Goal: Task Accomplishment & Management: Complete application form

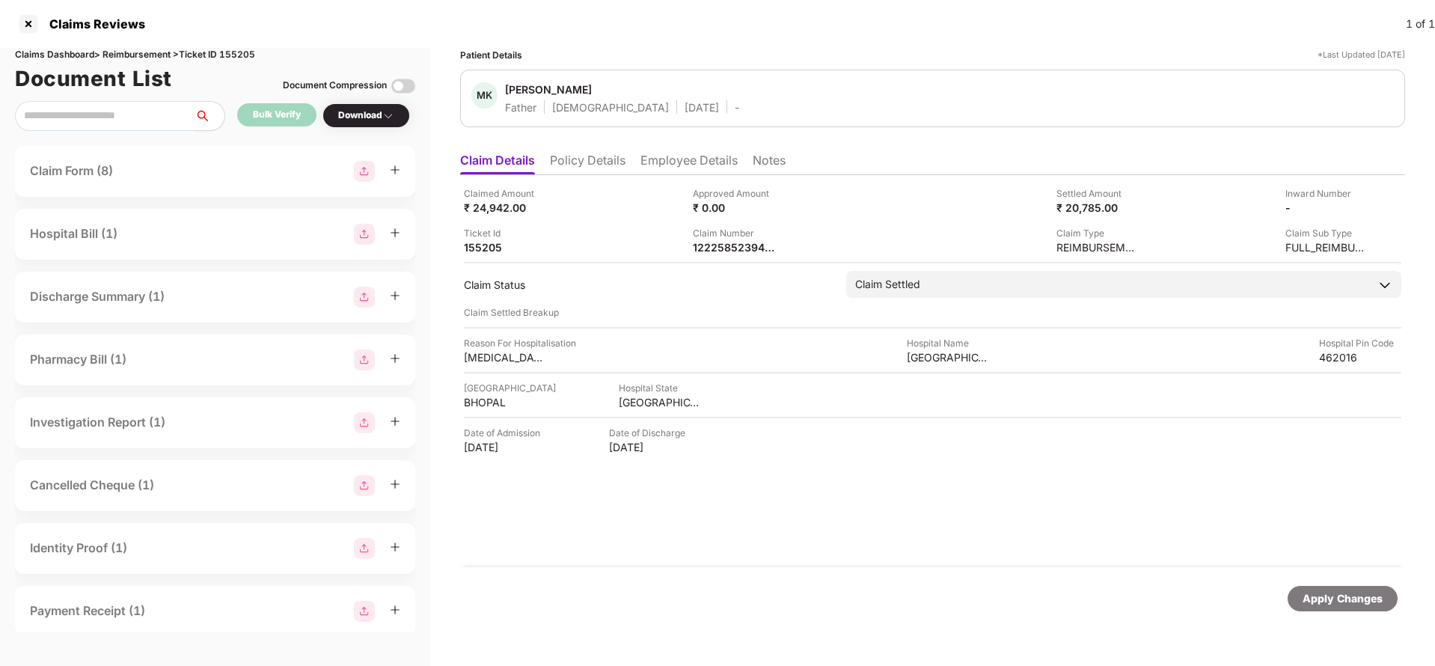
click at [600, 159] on li "Policy Details" at bounding box center [588, 164] width 76 height 22
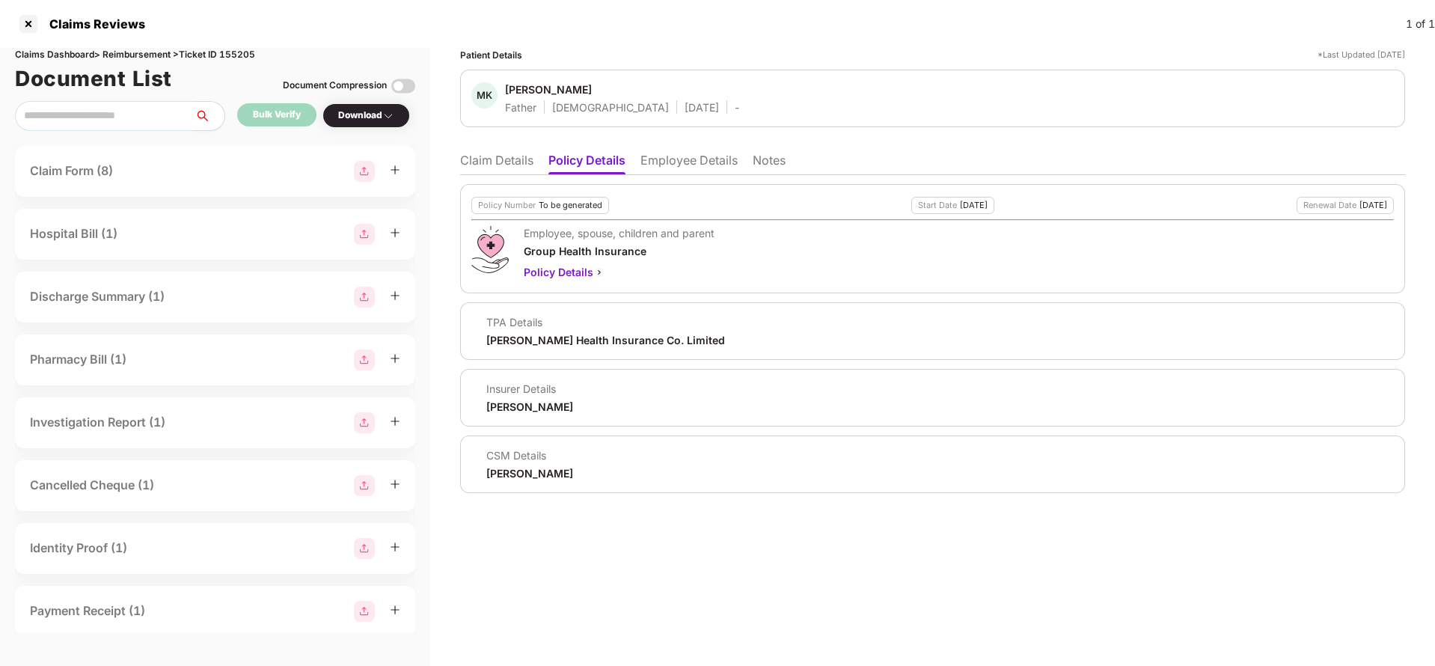
click at [498, 160] on li "Claim Details" at bounding box center [496, 164] width 73 height 22
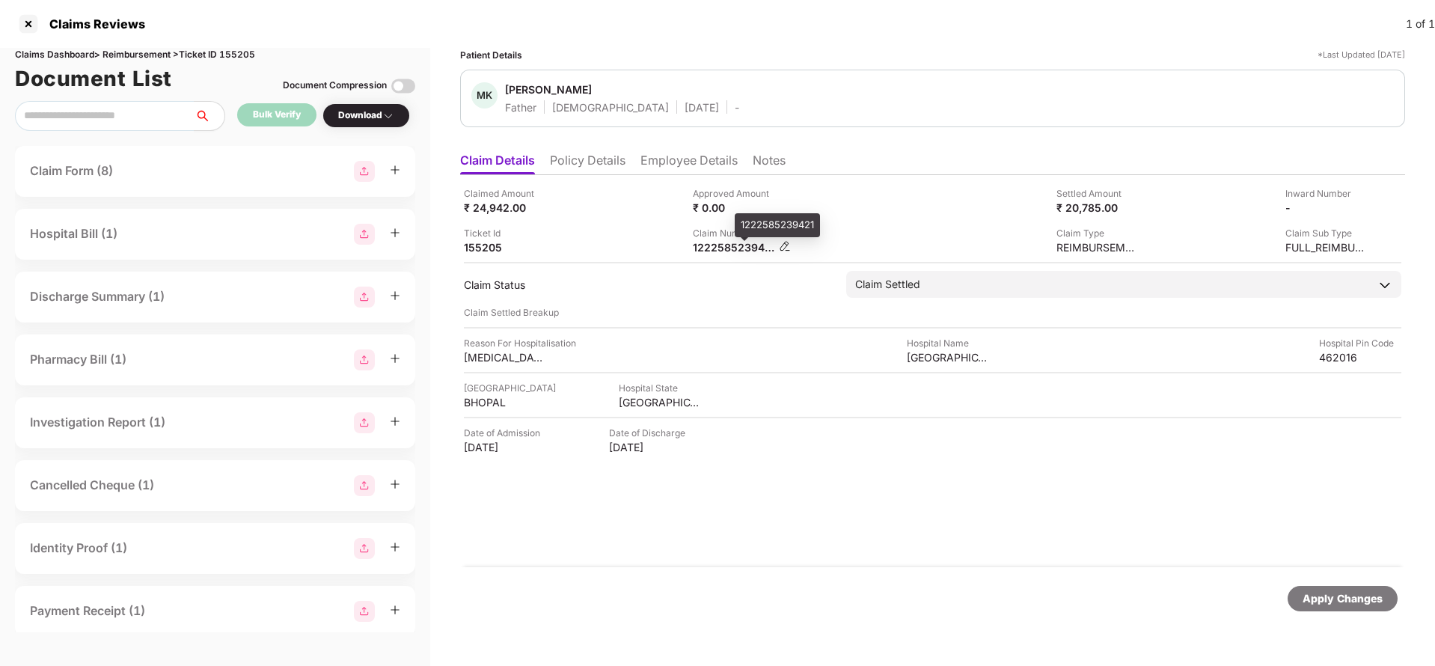
click at [731, 246] on div "1222585239421" at bounding box center [734, 247] width 82 height 14
copy div "1222585239421"
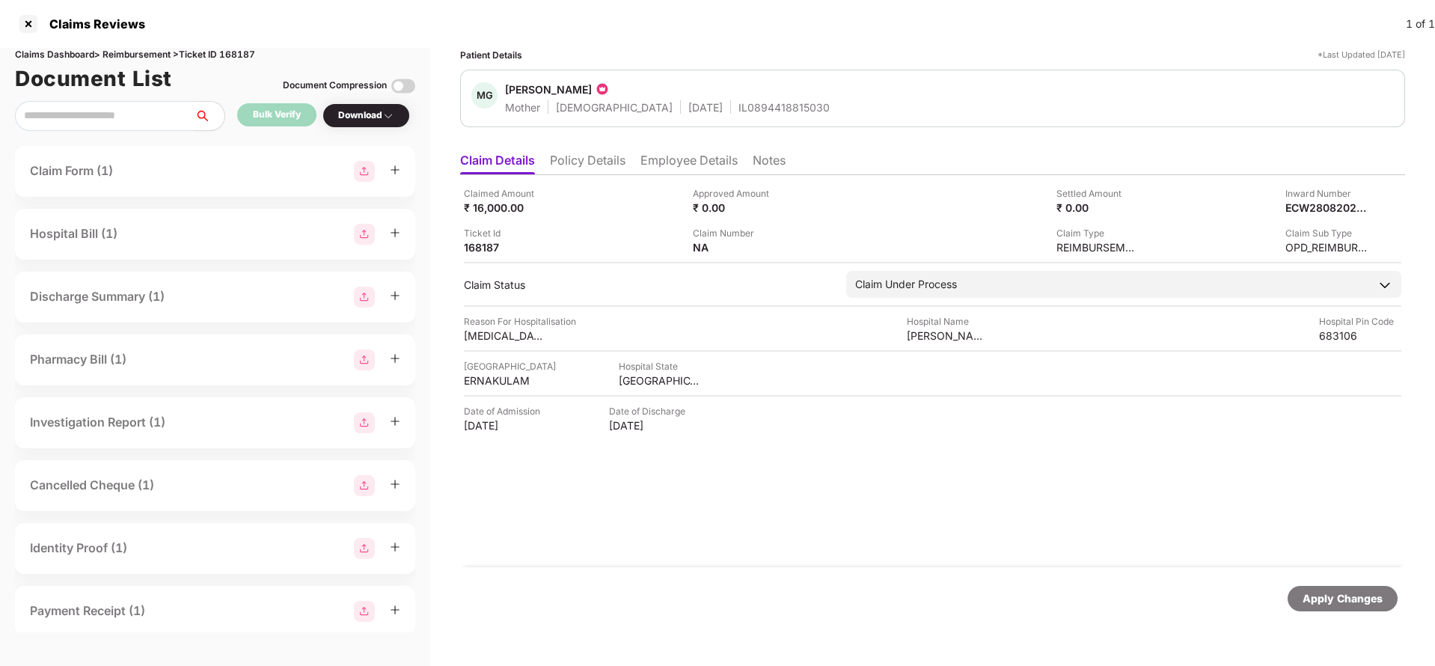
click at [598, 159] on li "Policy Details" at bounding box center [588, 164] width 76 height 22
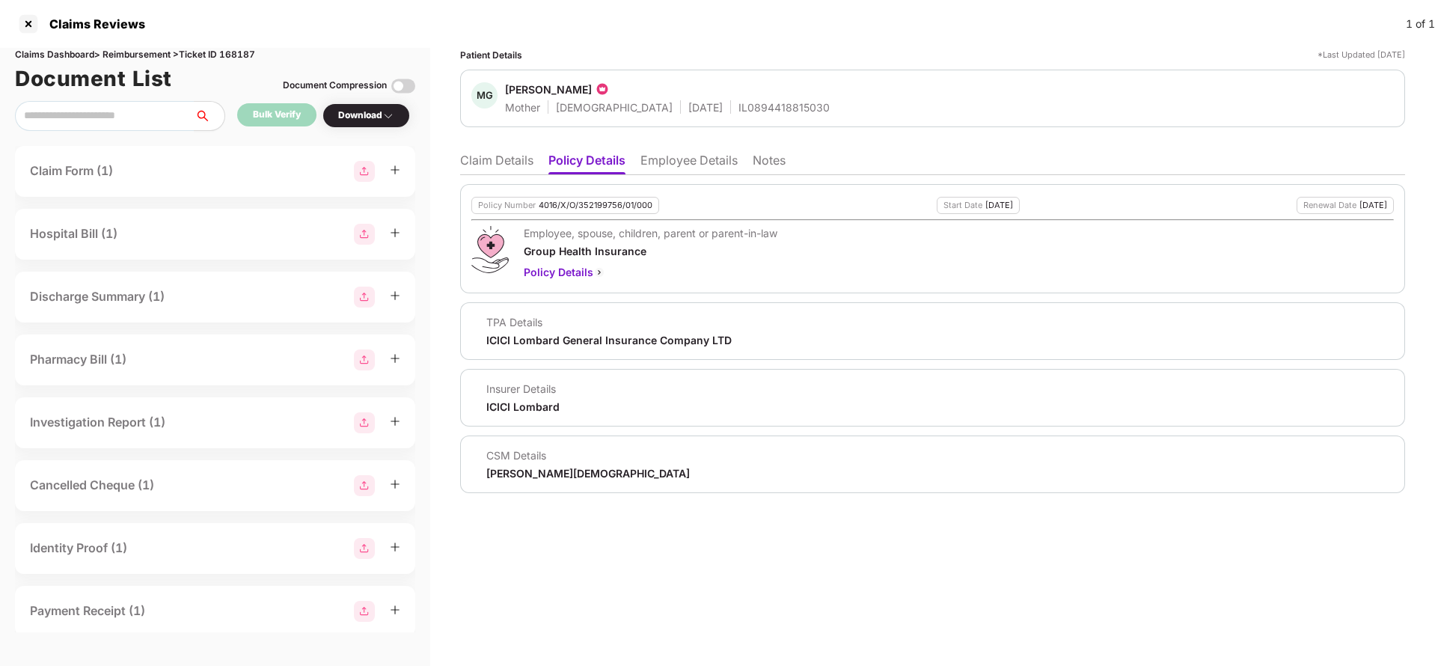
click at [671, 153] on li "Employee Details" at bounding box center [689, 164] width 97 height 22
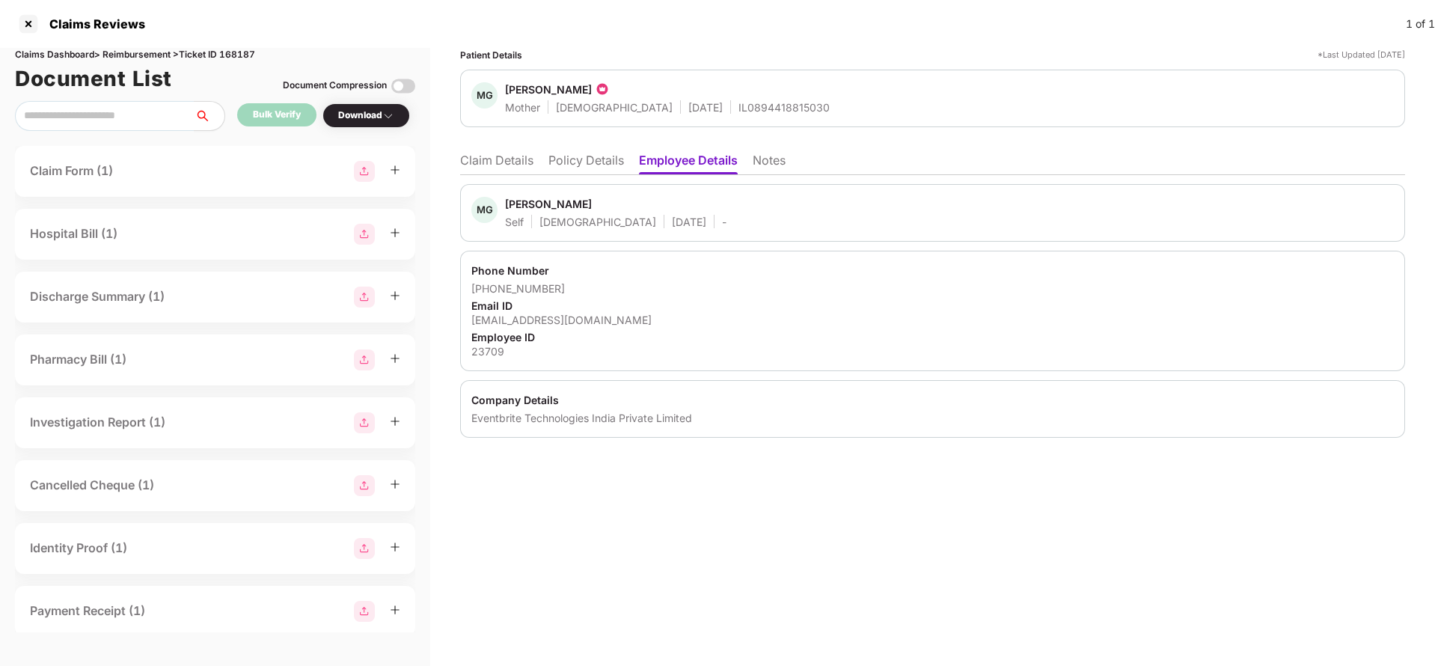
click at [596, 166] on li "Policy Details" at bounding box center [586, 164] width 76 height 22
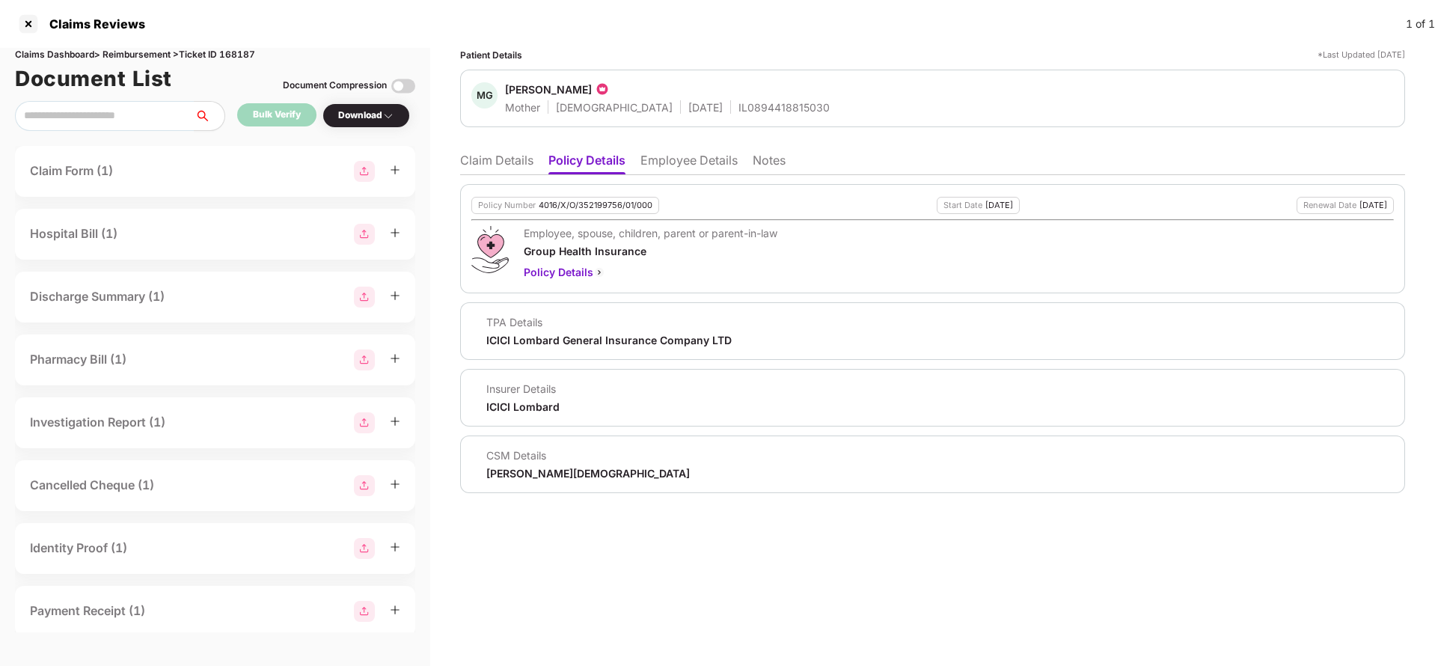
click at [568, 201] on div "4016/X/O/352199756/01/000" at bounding box center [596, 206] width 114 height 10
copy div "4016/X/O/352199756/01/000"
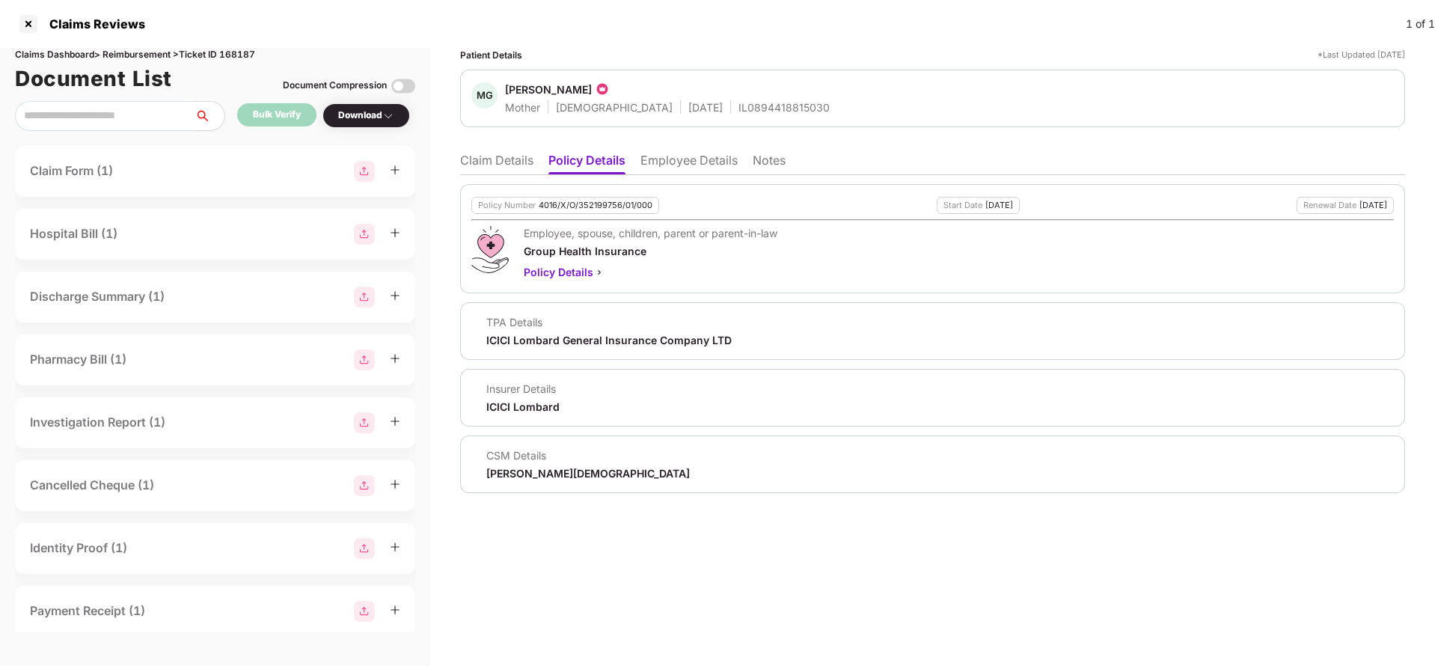
click at [739, 101] on div "IL0894418815030" at bounding box center [784, 107] width 91 height 14
copy div "IL0894418815030"
click at [479, 162] on li "Claim Details" at bounding box center [496, 164] width 73 height 22
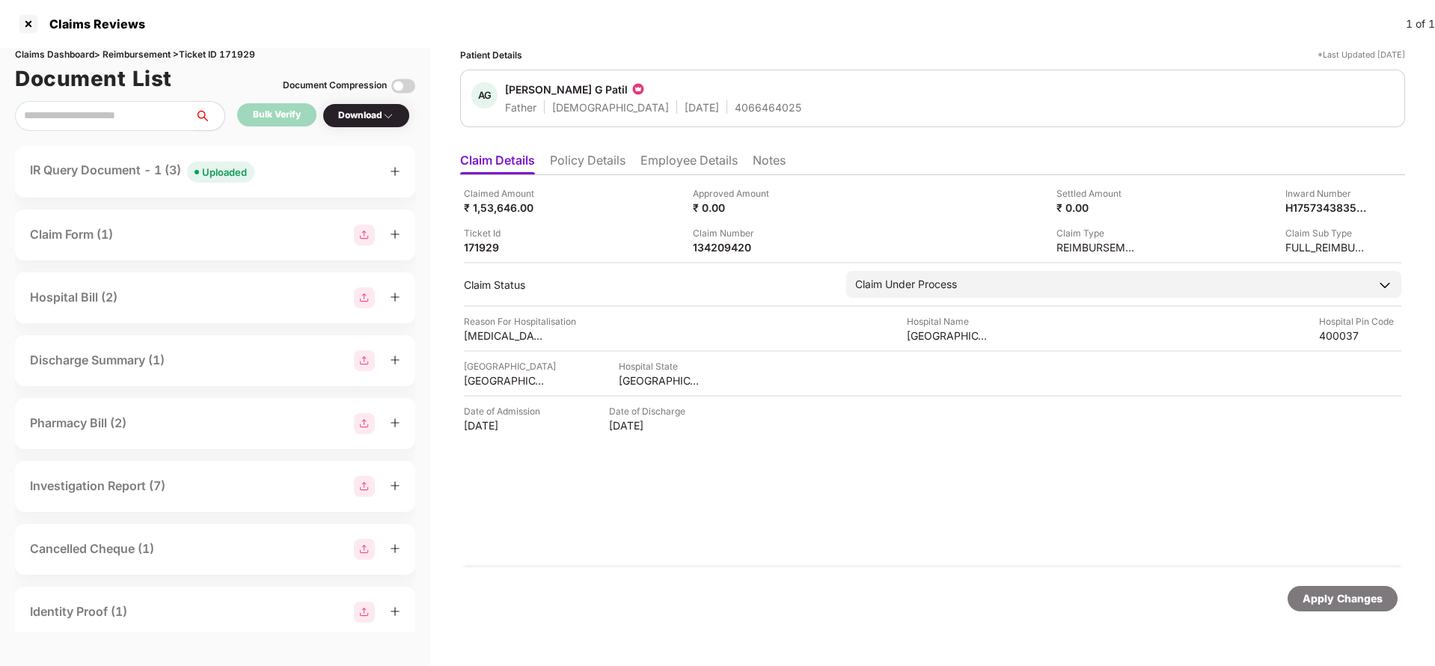
click at [576, 159] on li "Policy Details" at bounding box center [588, 164] width 76 height 22
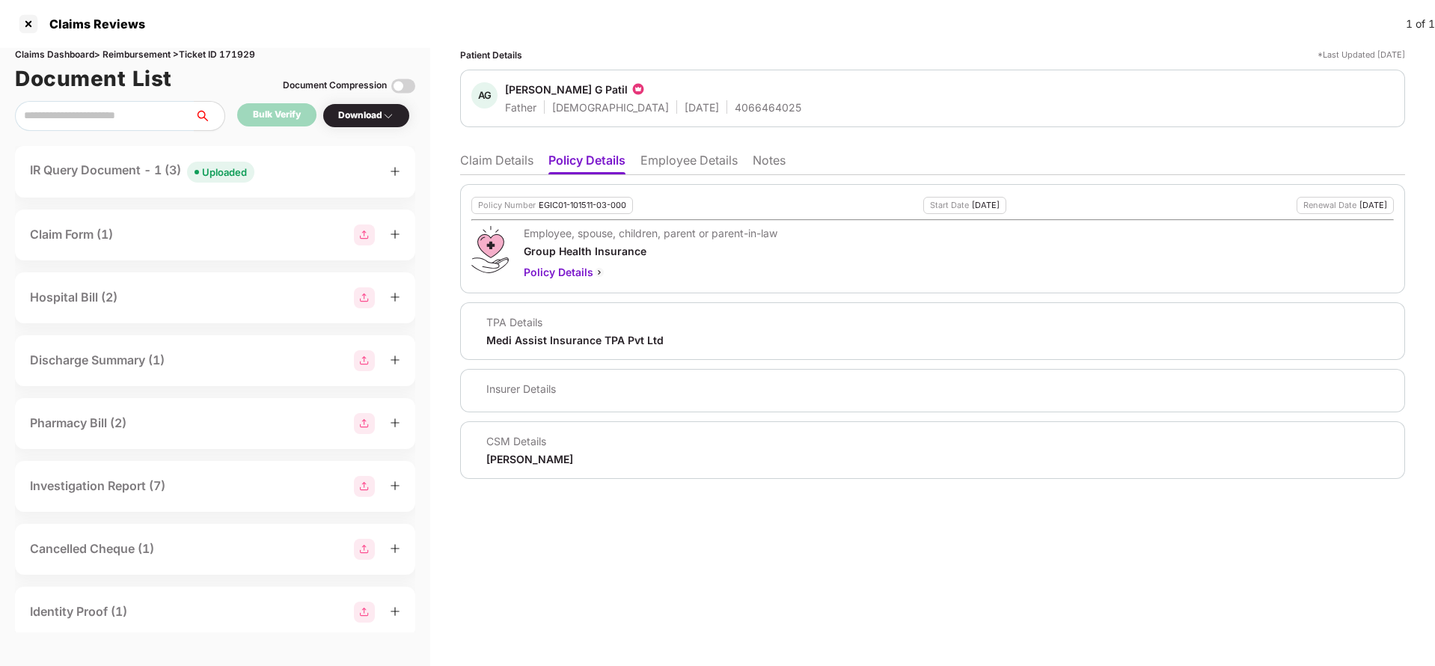
click at [702, 165] on li "Employee Details" at bounding box center [689, 164] width 97 height 22
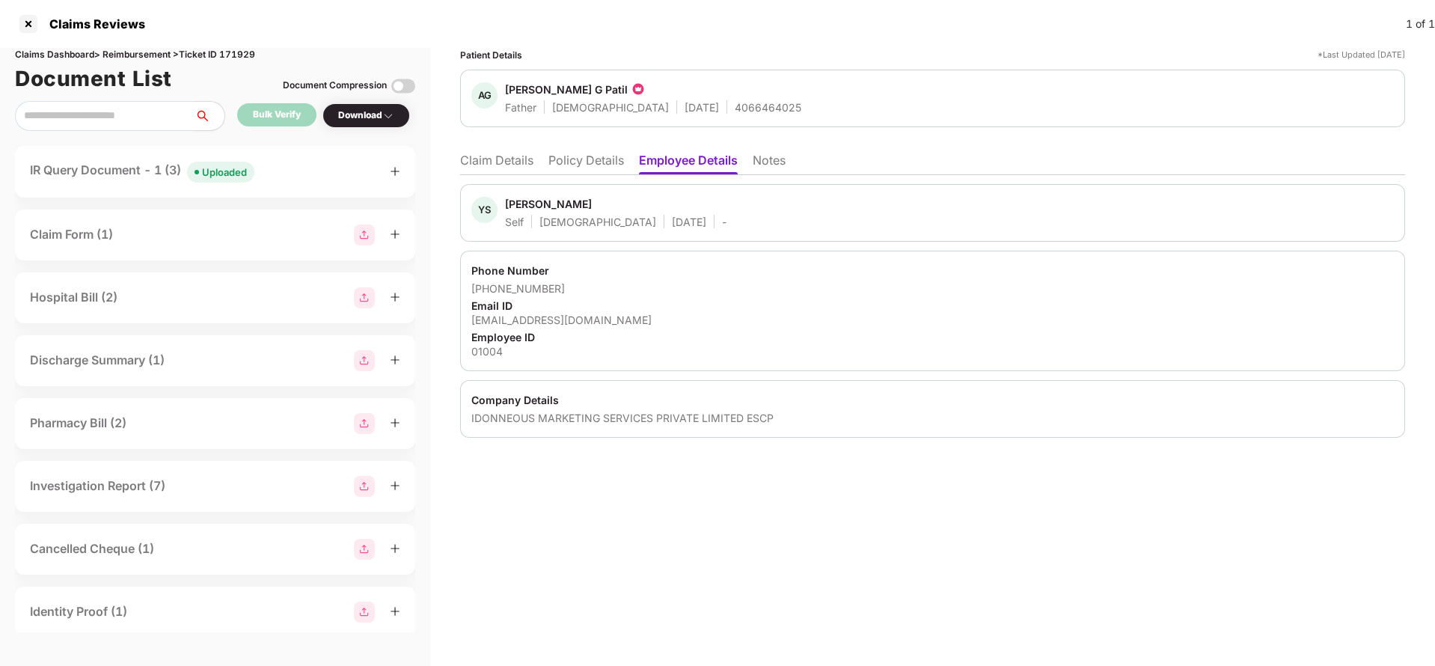
click at [513, 161] on li "Claim Details" at bounding box center [496, 164] width 73 height 22
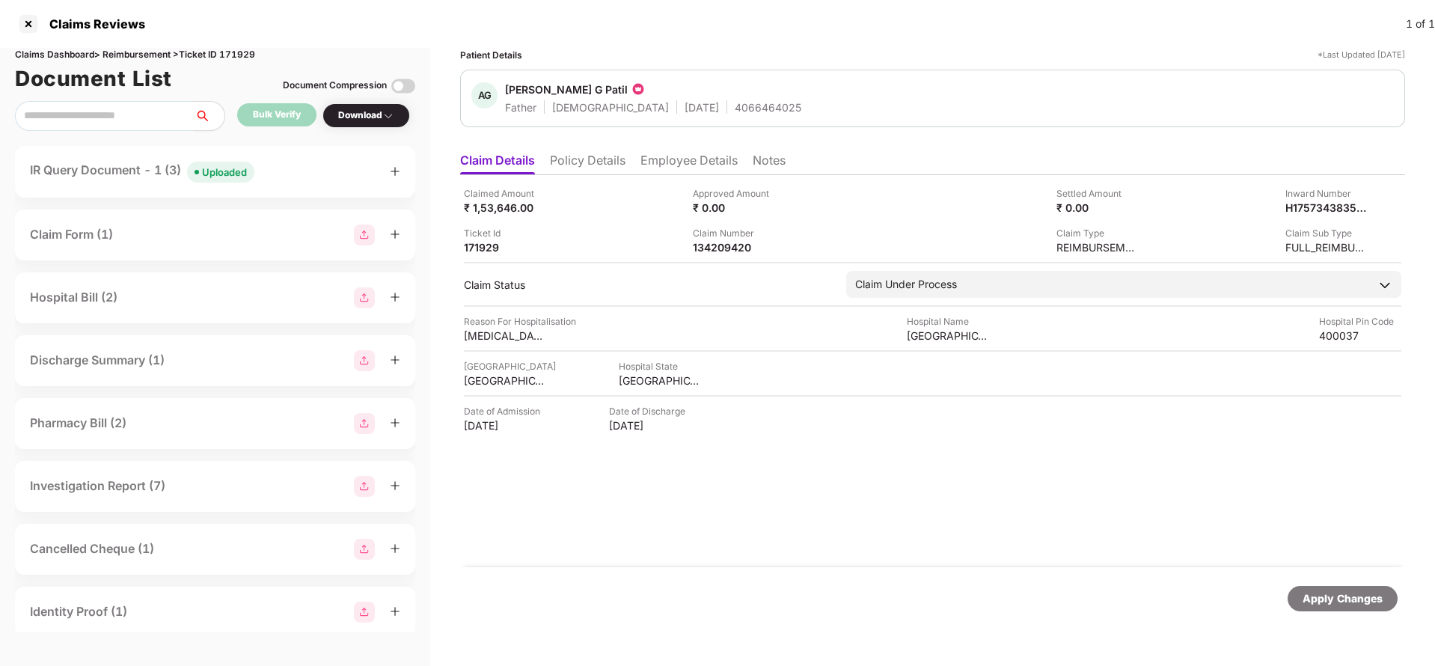
click at [652, 161] on li "Employee Details" at bounding box center [689, 164] width 97 height 22
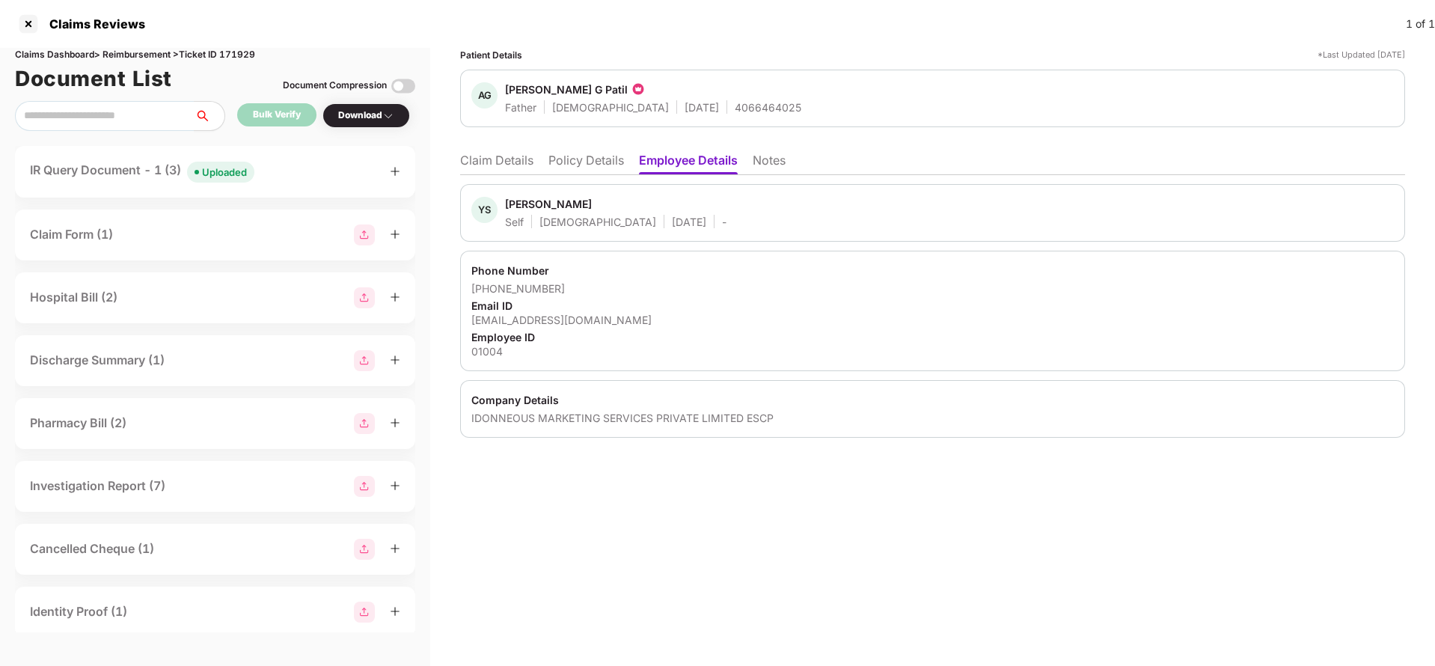
click at [560, 139] on div "Patient Details *Last Updated [DATE] AG [PERSON_NAME] Patil Father [DEMOGRAPHIC…" at bounding box center [932, 243] width 945 height 390
click at [587, 168] on li "Policy Details" at bounding box center [586, 164] width 76 height 22
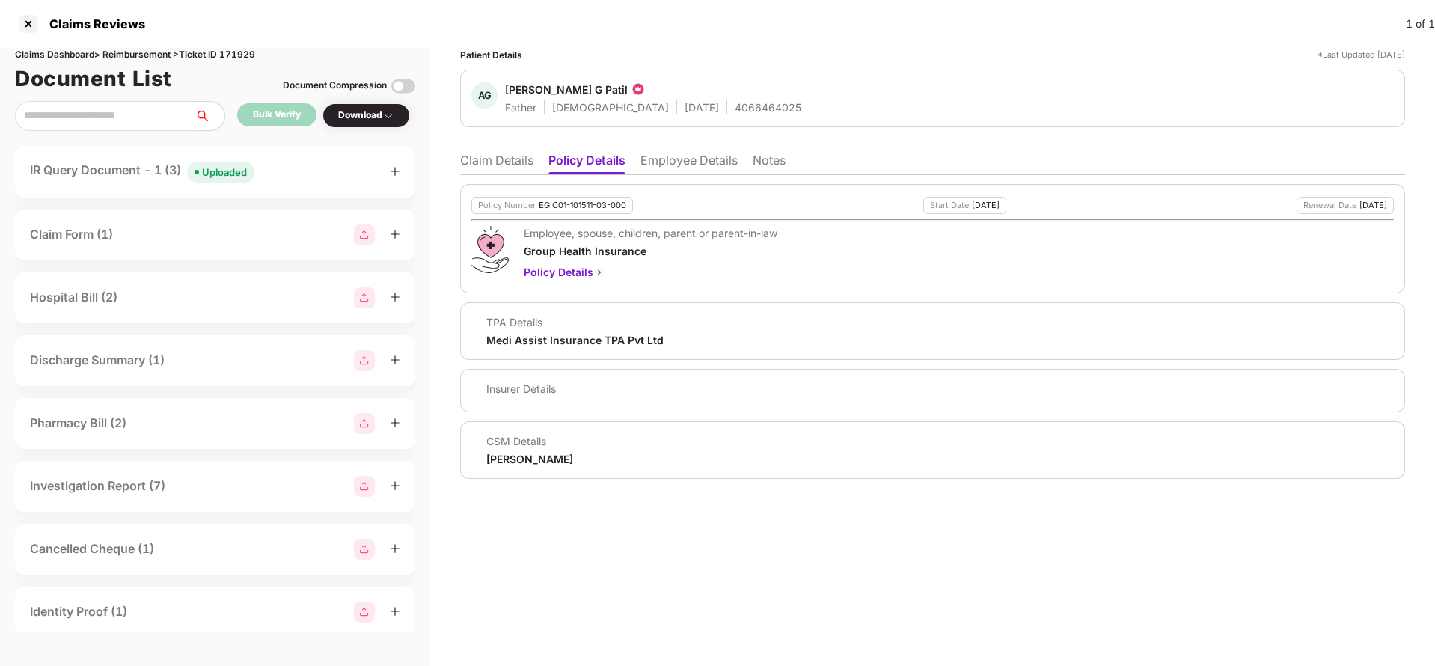
click at [516, 161] on li "Claim Details" at bounding box center [496, 164] width 73 height 22
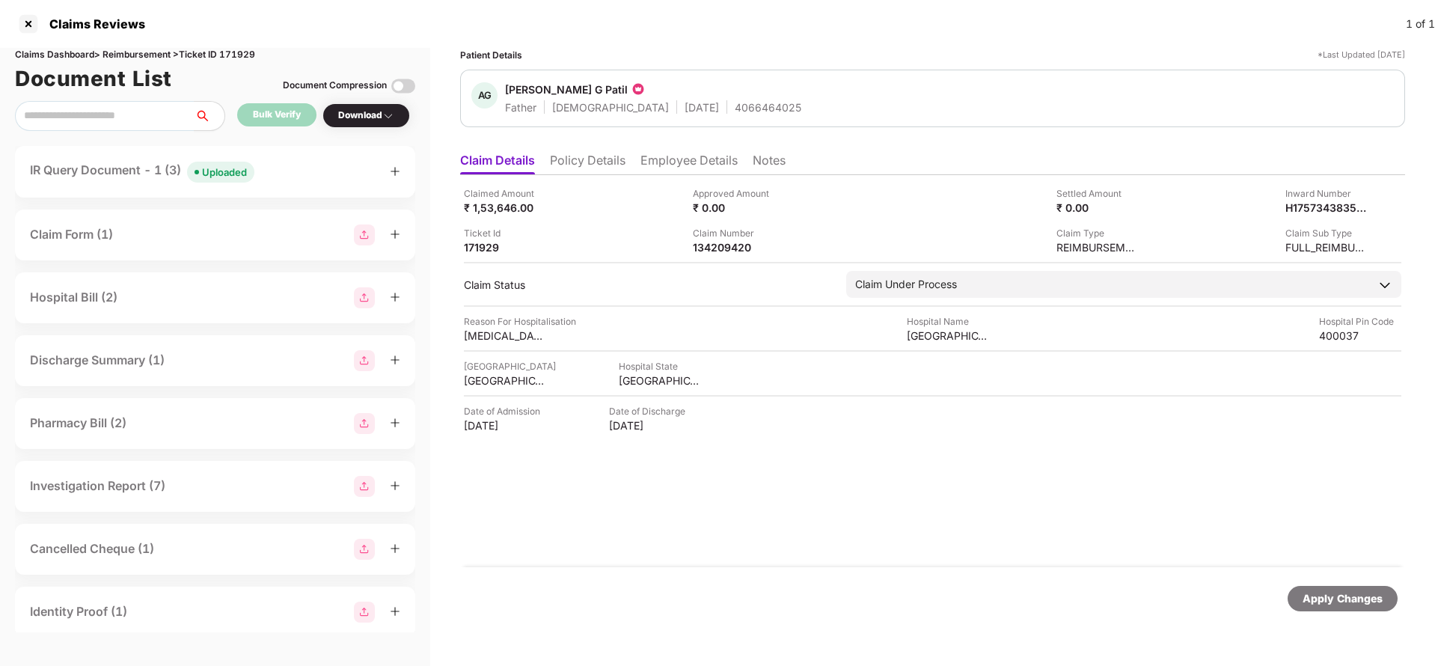
click at [796, 660] on div "Patient Details *Last Updated [DATE] AG Anurath G Patil Father [DEMOGRAPHIC_DAT…" at bounding box center [932, 357] width 1005 height 618
click at [605, 165] on li "Policy Details" at bounding box center [588, 164] width 76 height 22
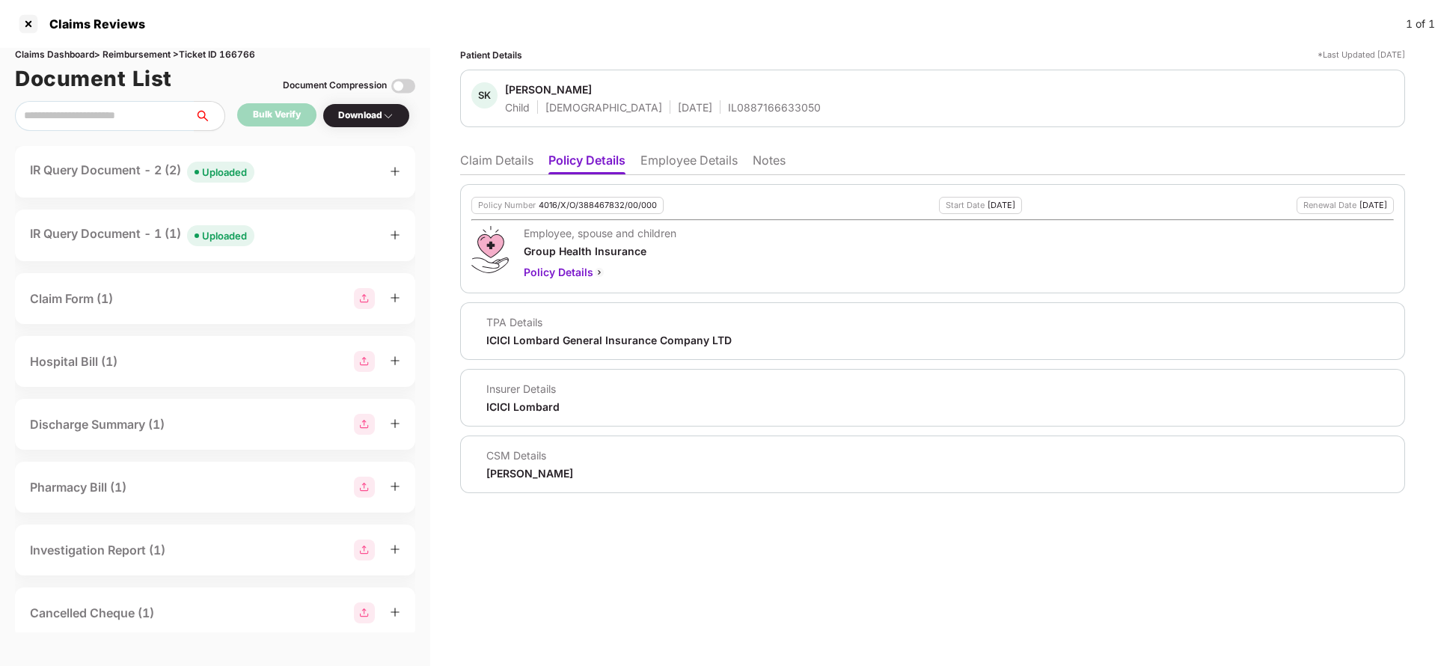
click at [654, 164] on li "Employee Details" at bounding box center [689, 164] width 97 height 22
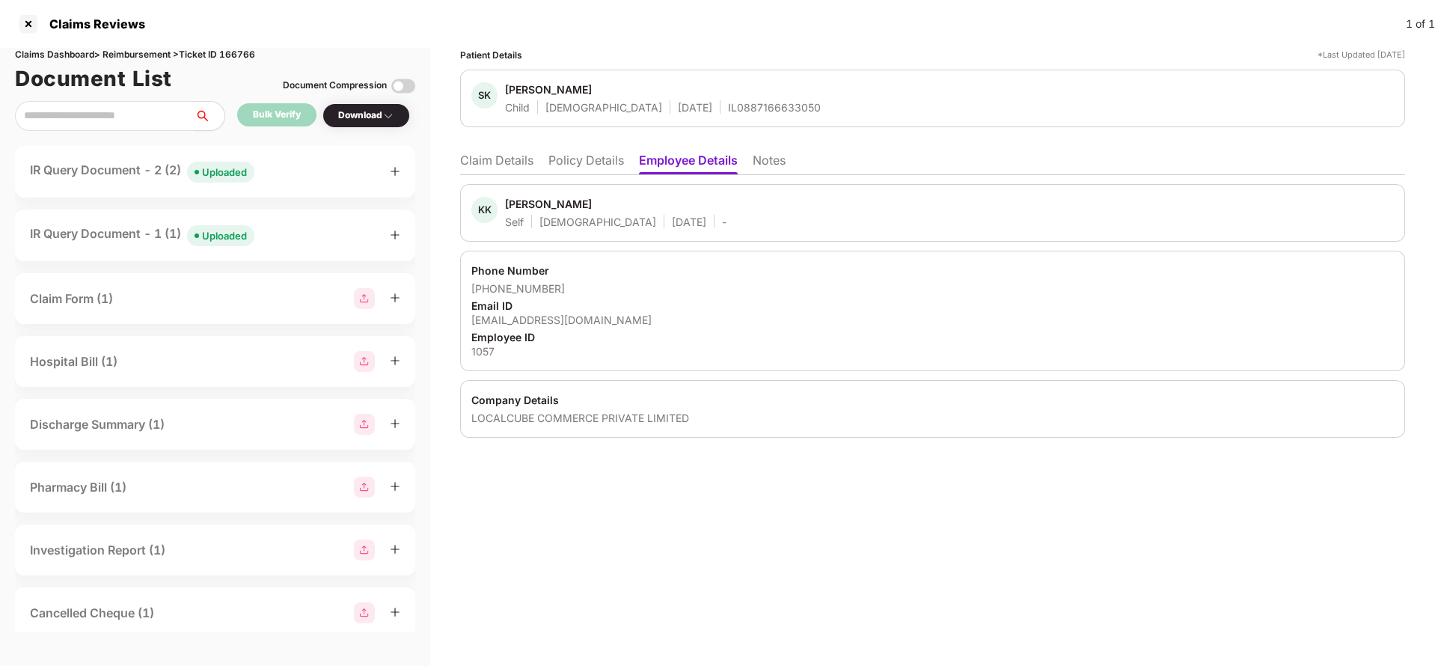
click at [531, 159] on li "Claim Details" at bounding box center [496, 164] width 73 height 22
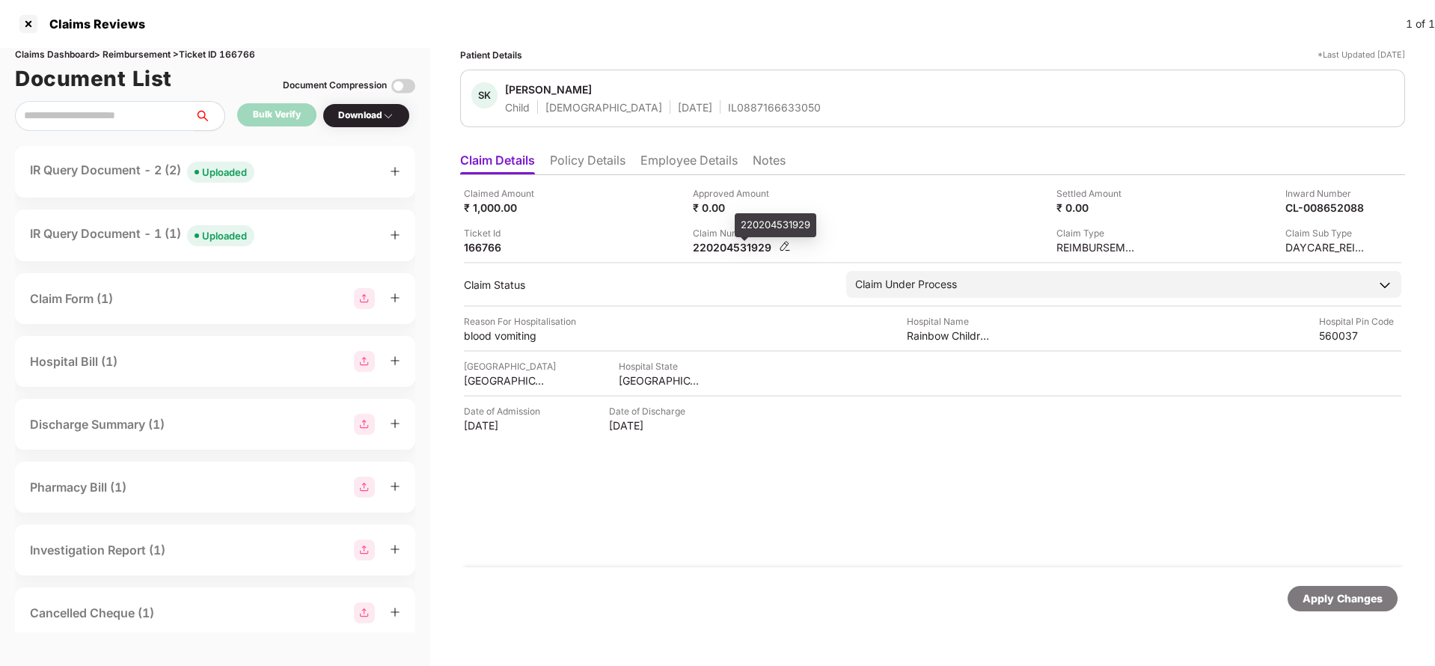
click at [717, 252] on div "220204531929" at bounding box center [734, 247] width 82 height 14
copy div "220204531929"
click at [728, 107] on div "IL0887166633050" at bounding box center [774, 107] width 93 height 14
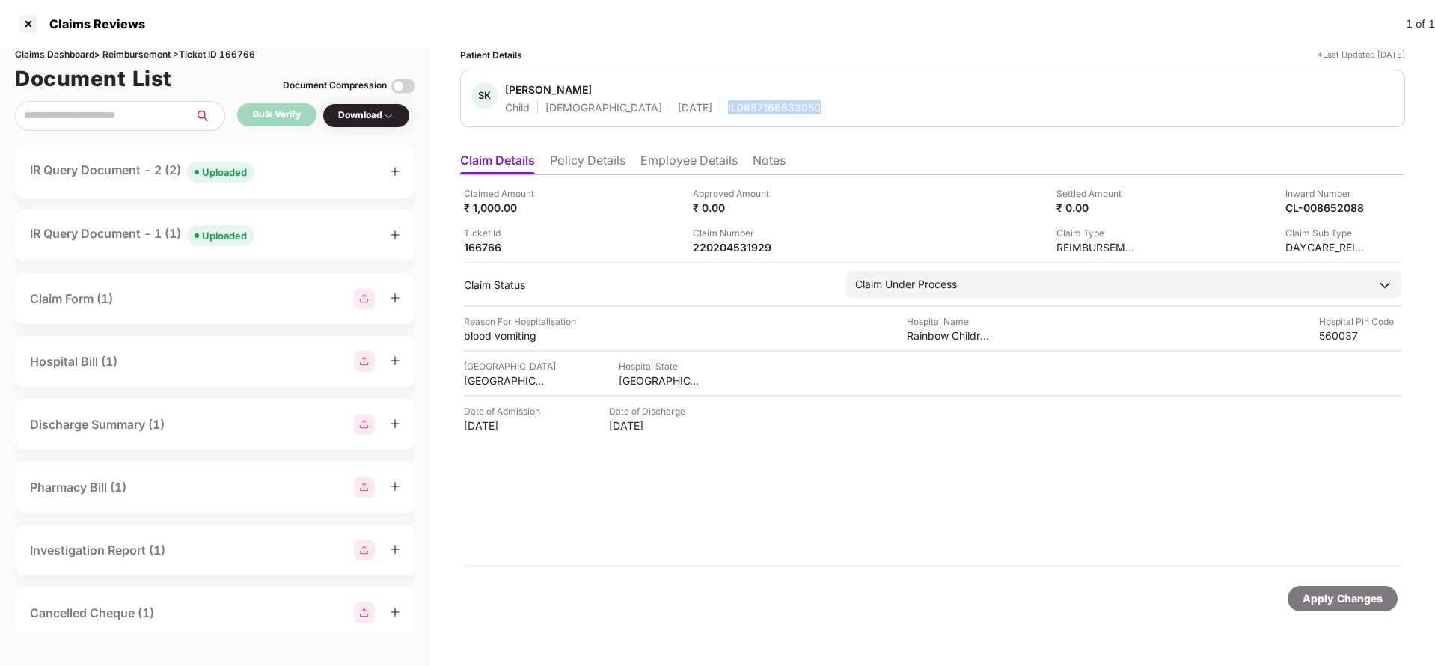
click at [728, 107] on div "IL0887166633050" at bounding box center [774, 107] width 93 height 14
copy div "IL0887166633050"
click at [756, 245] on div "220204531929" at bounding box center [734, 247] width 82 height 14
copy div "220204531929"
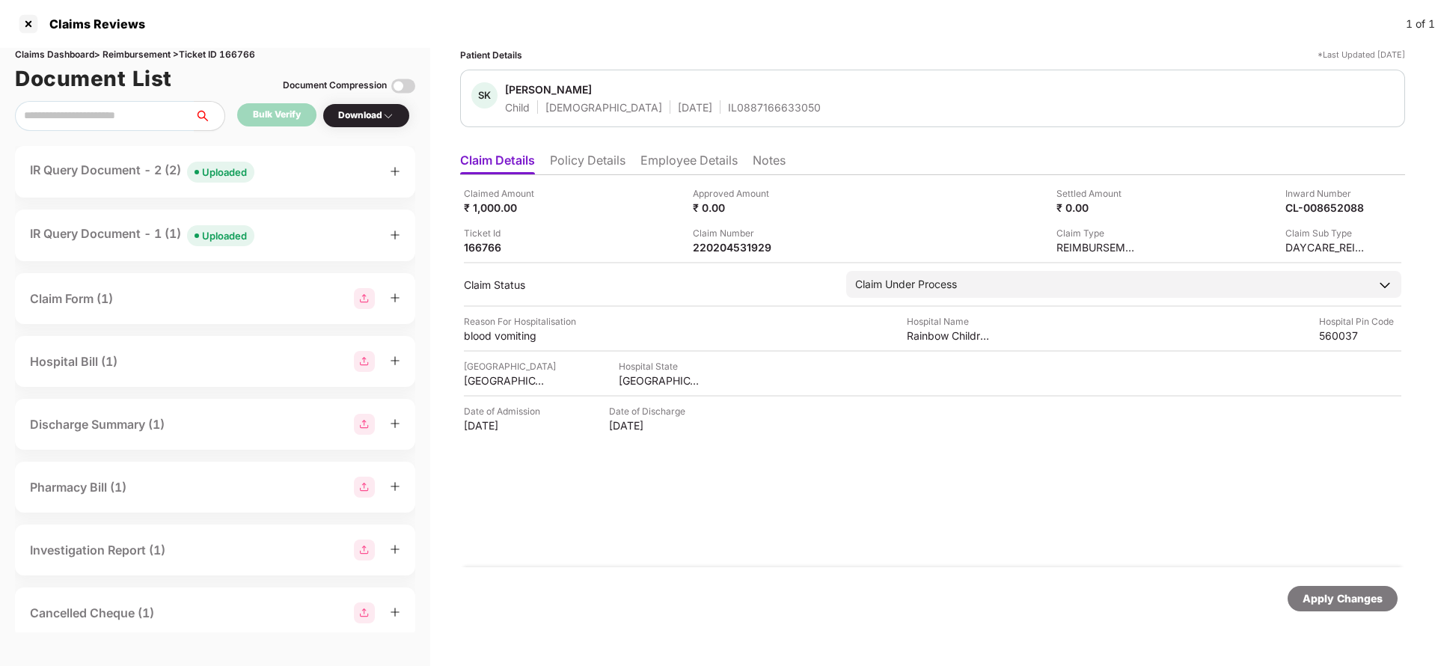
click at [1386, 601] on div "Apply Changes" at bounding box center [1343, 598] width 110 height 25
click at [228, 174] on div "Uploaded" at bounding box center [224, 172] width 45 height 15
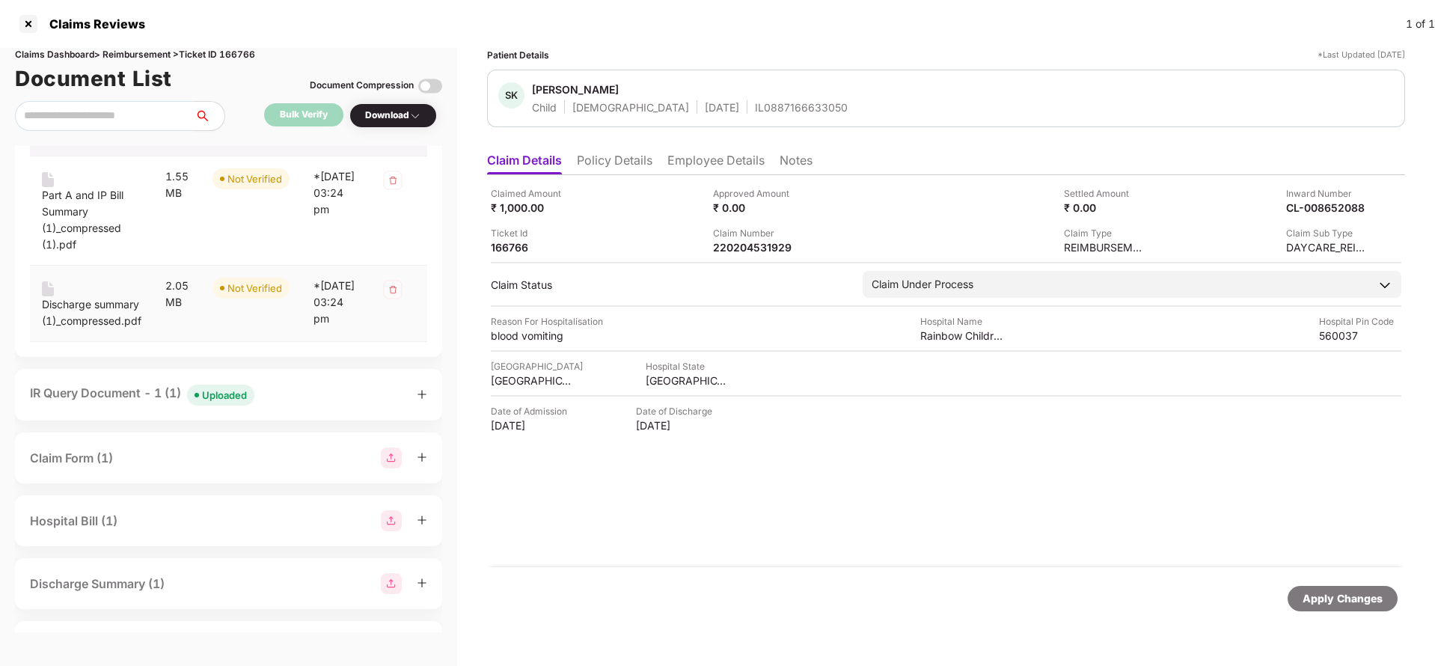
scroll to position [449, 0]
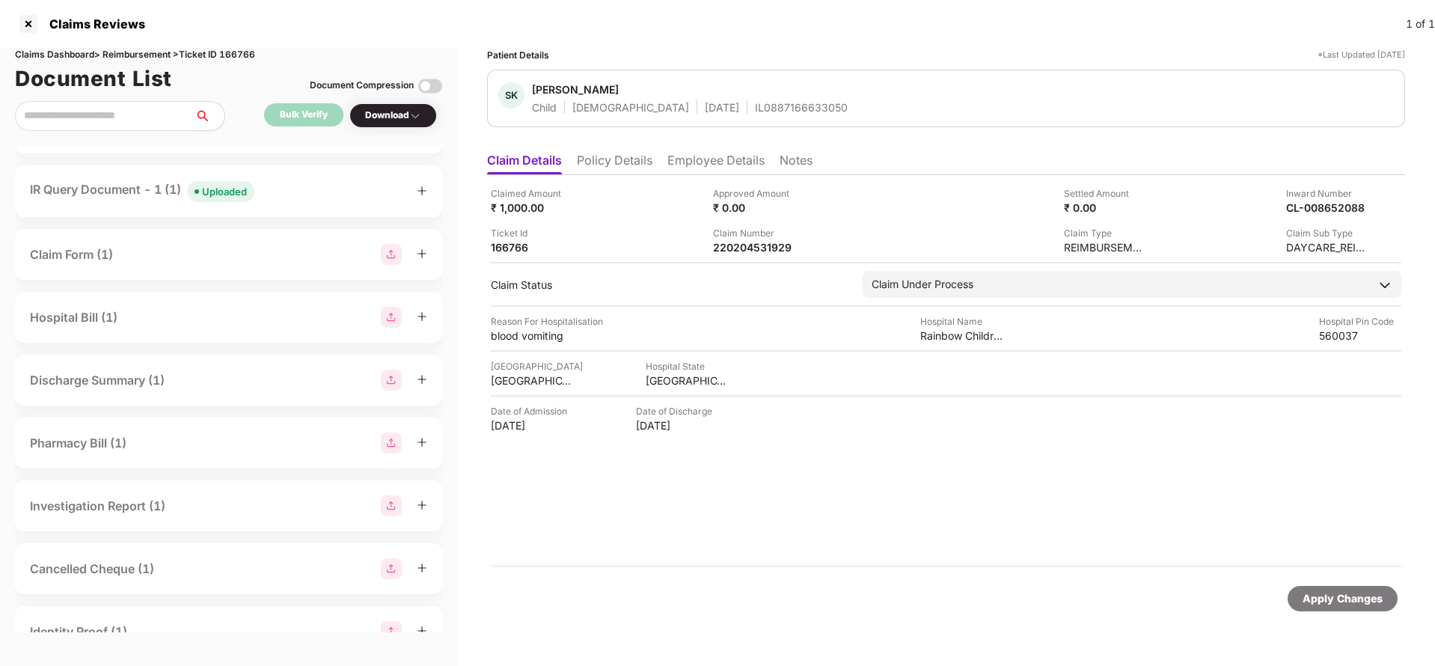
click at [224, 193] on div "IR Query Document - 1 (1) Uploaded" at bounding box center [228, 191] width 427 height 52
click at [232, 198] on div "Uploaded" at bounding box center [224, 191] width 45 height 15
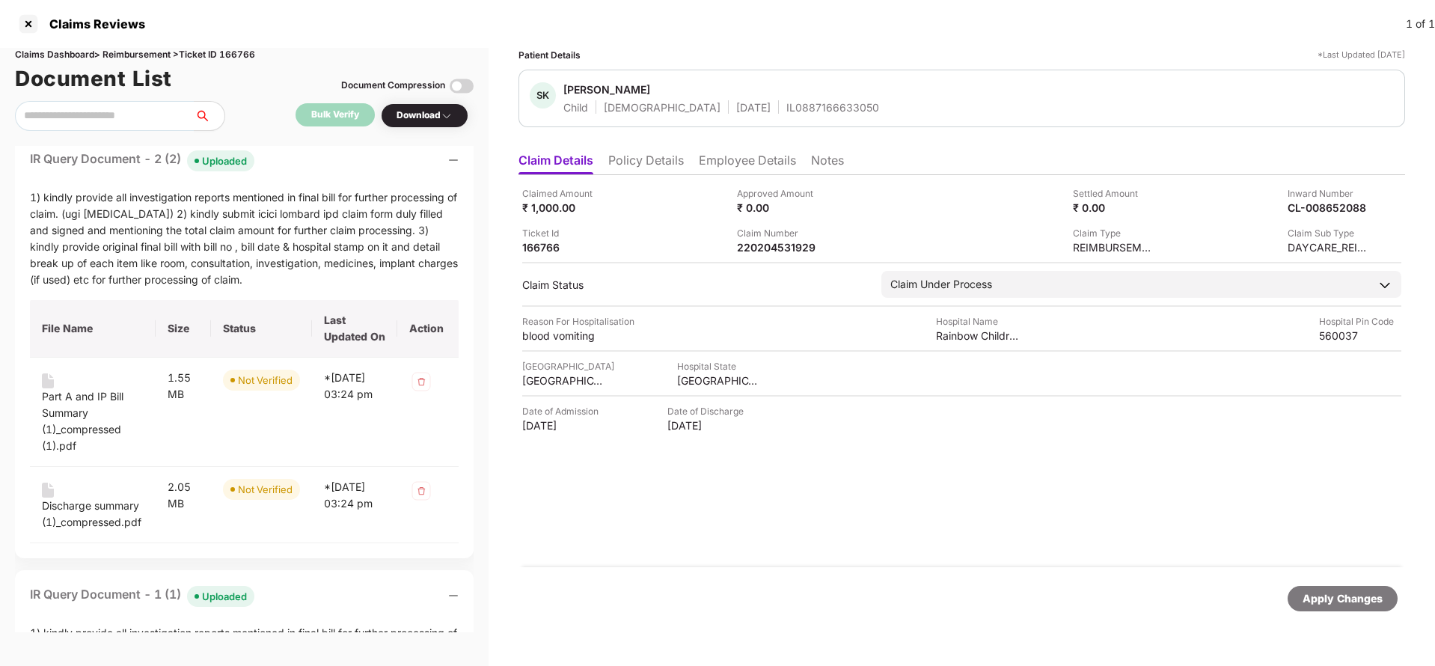
scroll to position [0, 0]
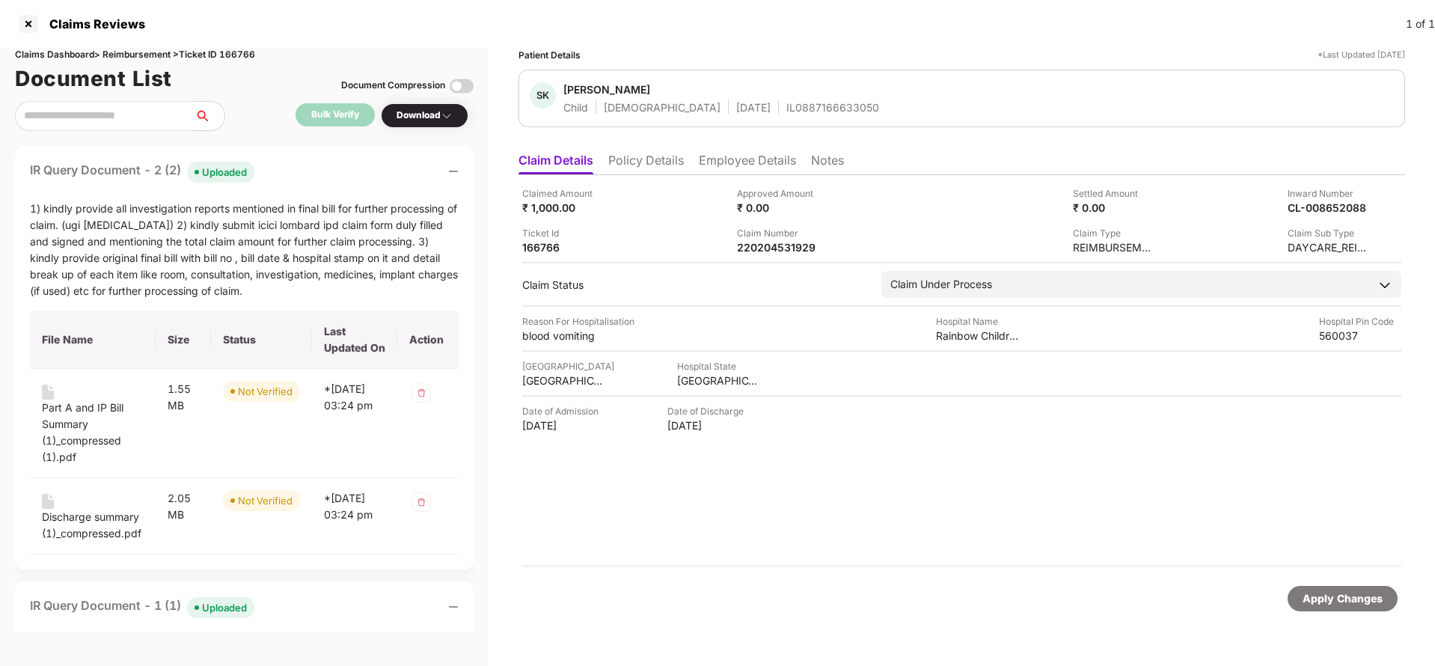
click at [1317, 601] on div "Apply Changes" at bounding box center [1343, 598] width 80 height 16
click at [242, 49] on div "Claims Dashboard > Reimbursement > Ticket ID 166766" at bounding box center [244, 55] width 459 height 14
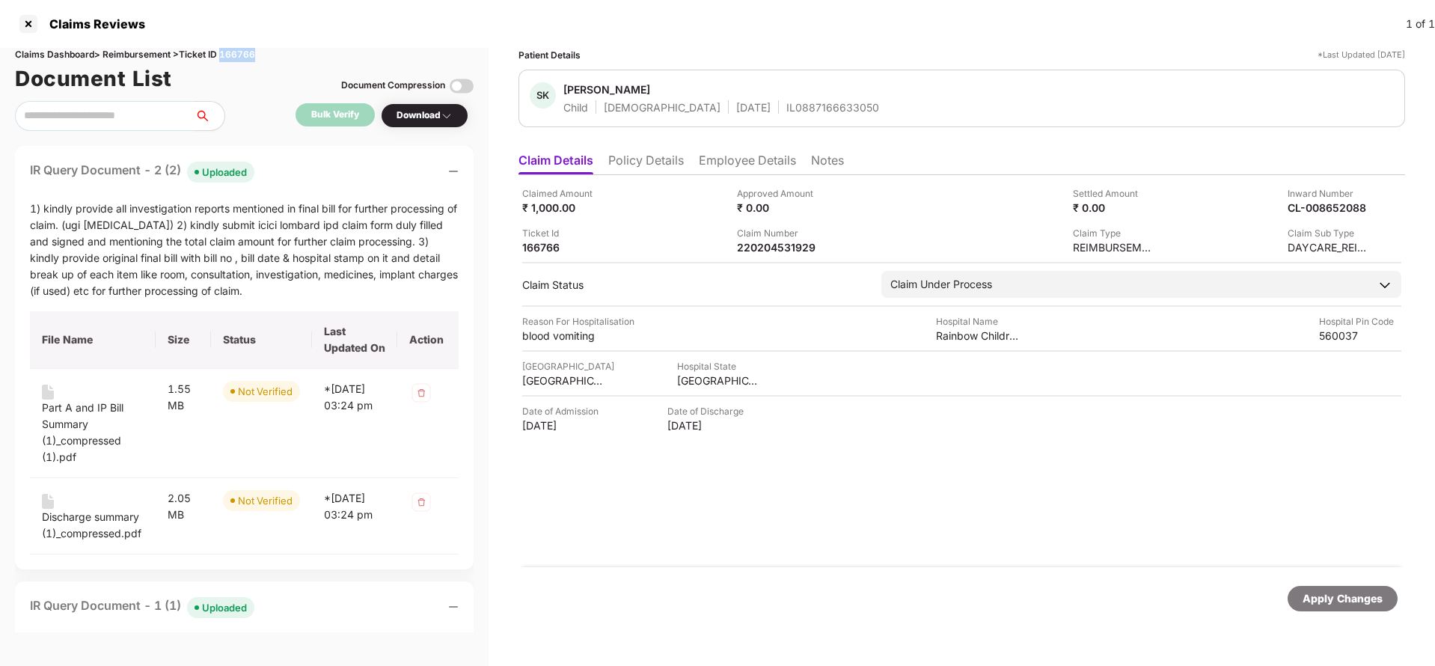
copy div "166766"
click at [1359, 605] on div "Apply Changes" at bounding box center [1343, 598] width 80 height 16
